Goal: Find specific page/section: Find specific page/section

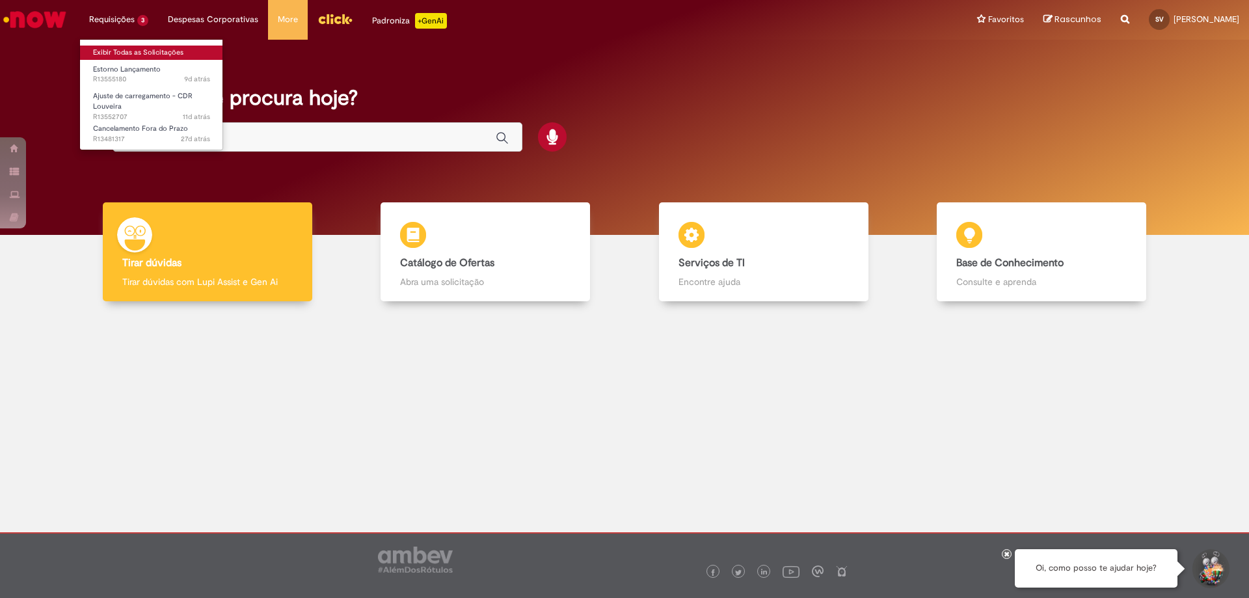
click at [114, 55] on link "Exibir Todas as Solicitações" at bounding box center [151, 53] width 143 height 14
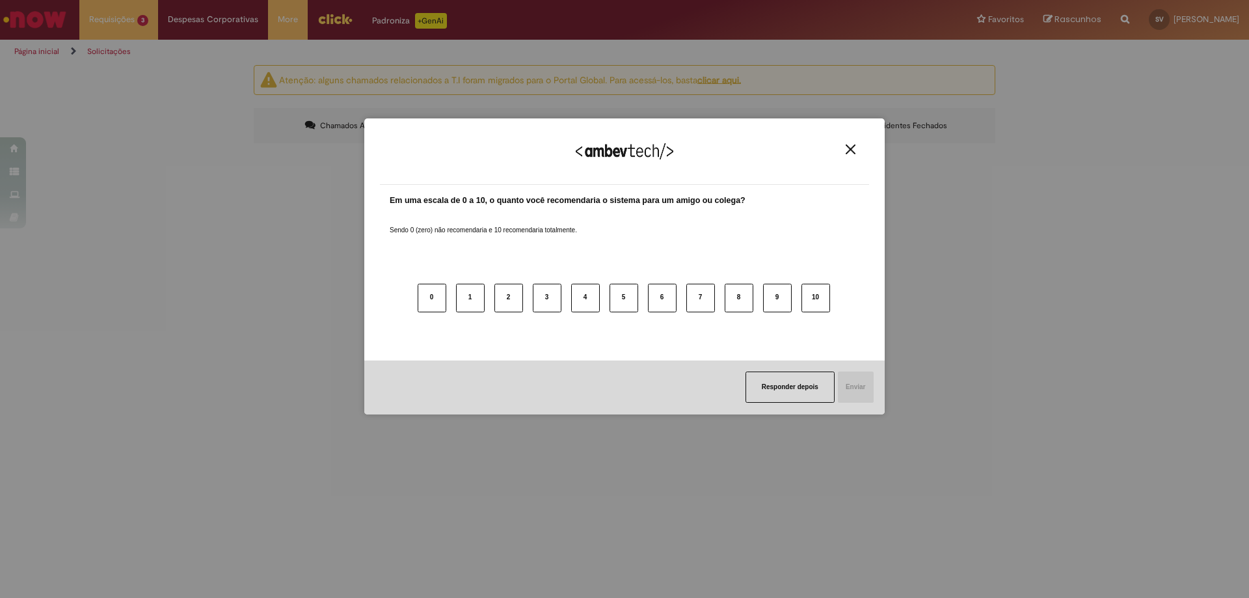
click at [847, 145] on img "Close" at bounding box center [850, 149] width 10 height 10
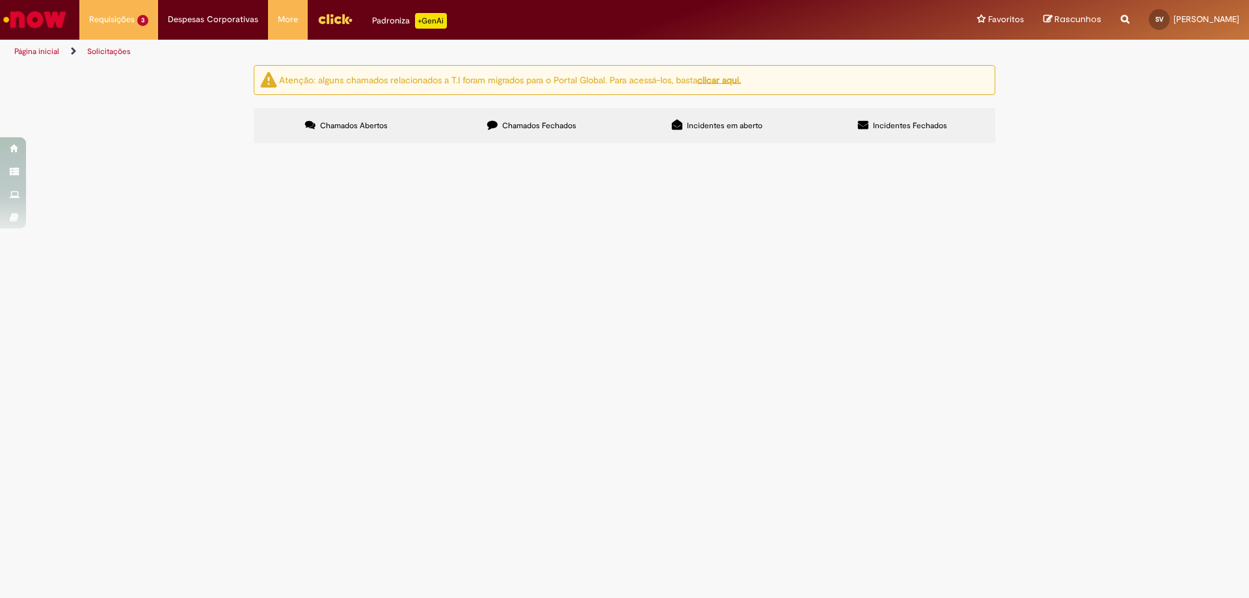
click at [913, 124] on span "Incidentes Fechados" at bounding box center [910, 125] width 74 height 10
click at [666, 135] on label "Incidentes em aberto" at bounding box center [716, 125] width 185 height 35
click at [532, 133] on label "Chamados Fechados" at bounding box center [531, 125] width 185 height 35
click at [124, 33] on li "Requisições 3 Exibir Todas as Solicitações Estorno Lançamento 9d atrás 9 dias a…" at bounding box center [118, 19] width 79 height 39
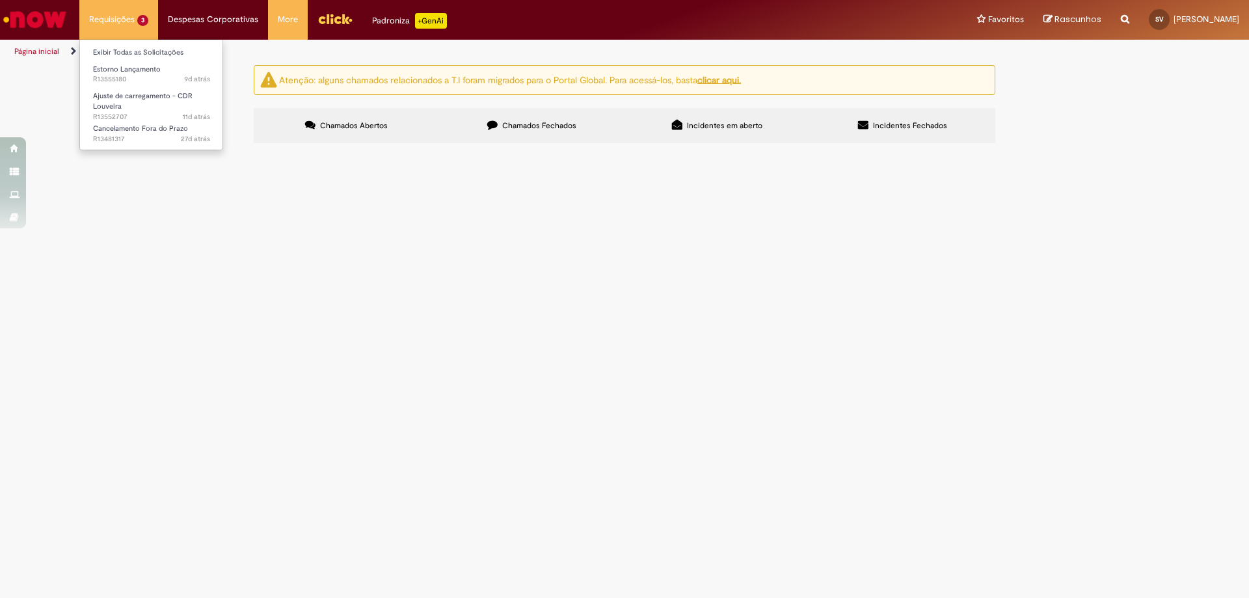
click at [124, 16] on li "Requisições 3 Exibir Todas as Solicitações Estorno Lançamento 9d atrás 9 dias a…" at bounding box center [118, 19] width 79 height 39
click at [43, 49] on link "Página inicial" at bounding box center [36, 51] width 45 height 10
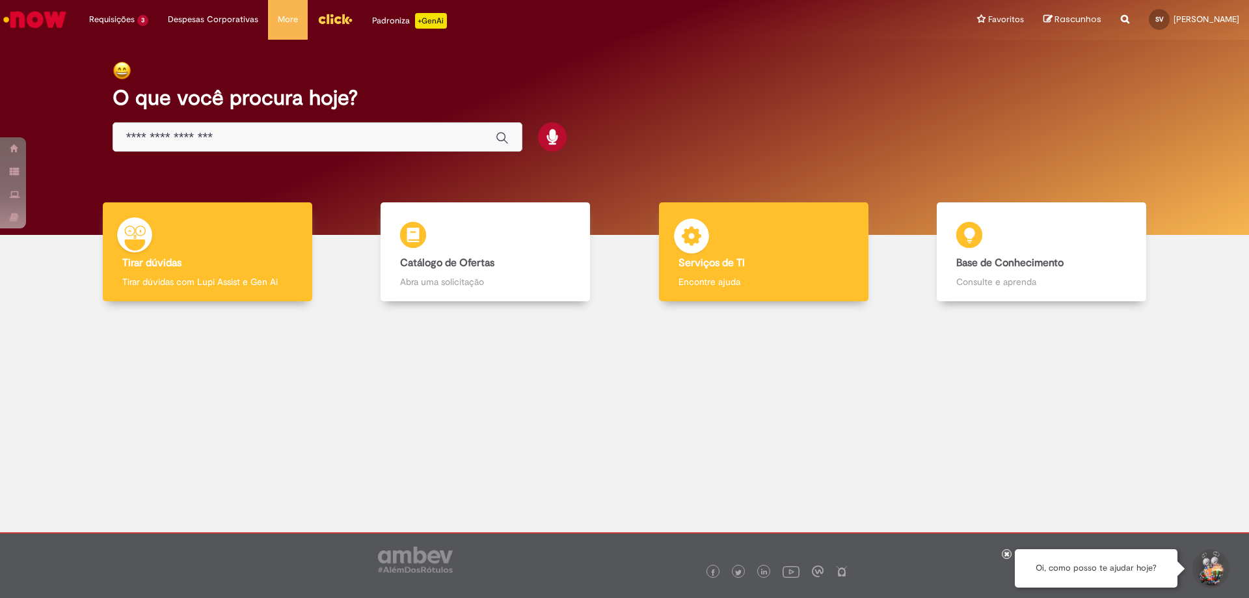
click at [796, 264] on h4 "Serviços de TI" at bounding box center [763, 264] width 170 height 12
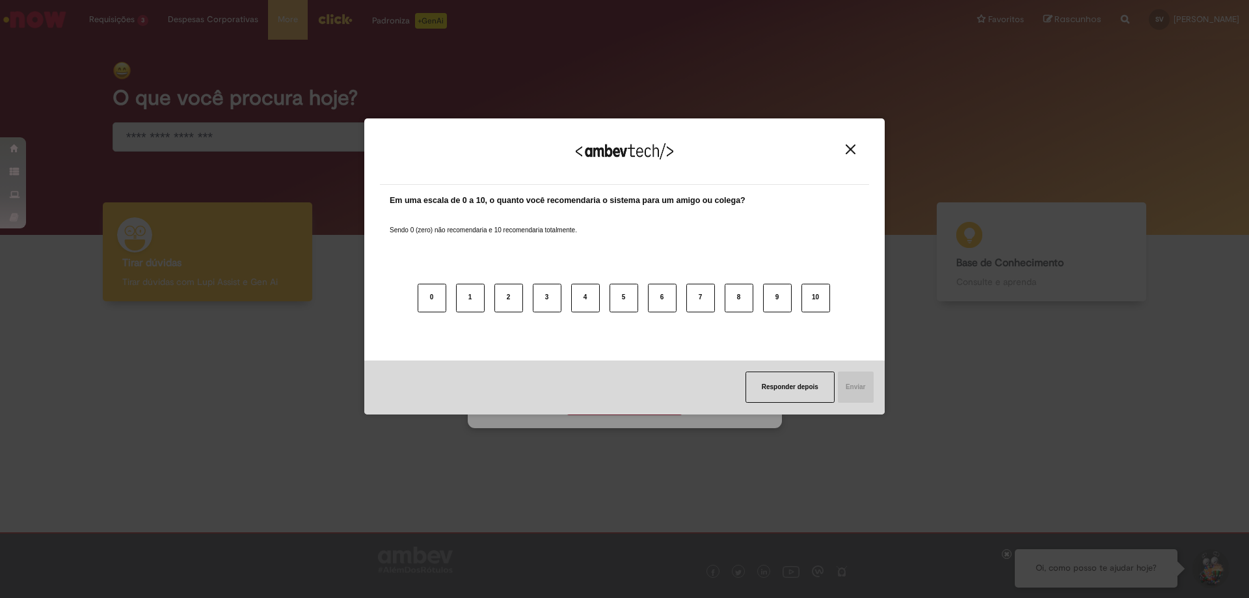
click at [846, 143] on div "Agradecemos seu feedback!" at bounding box center [624, 159] width 489 height 51
click at [851, 146] on img "Close" at bounding box center [850, 149] width 10 height 10
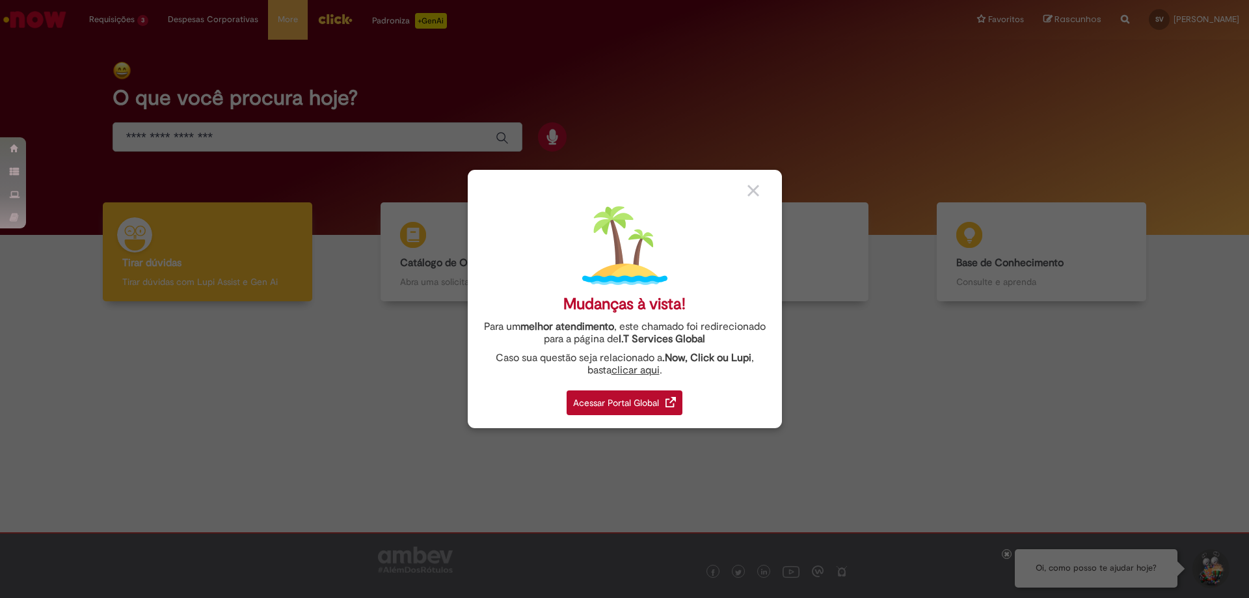
click at [633, 397] on div "Acessar Portal Global" at bounding box center [624, 402] width 116 height 25
